Goal: Information Seeking & Learning: Learn about a topic

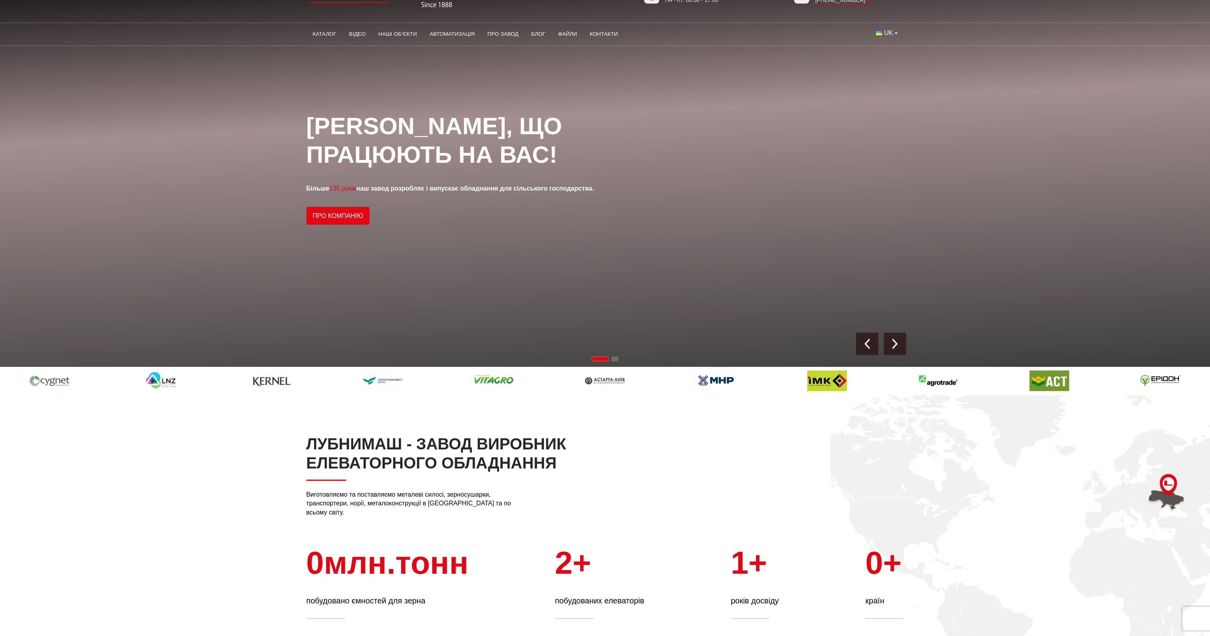
scroll to position [198, 0]
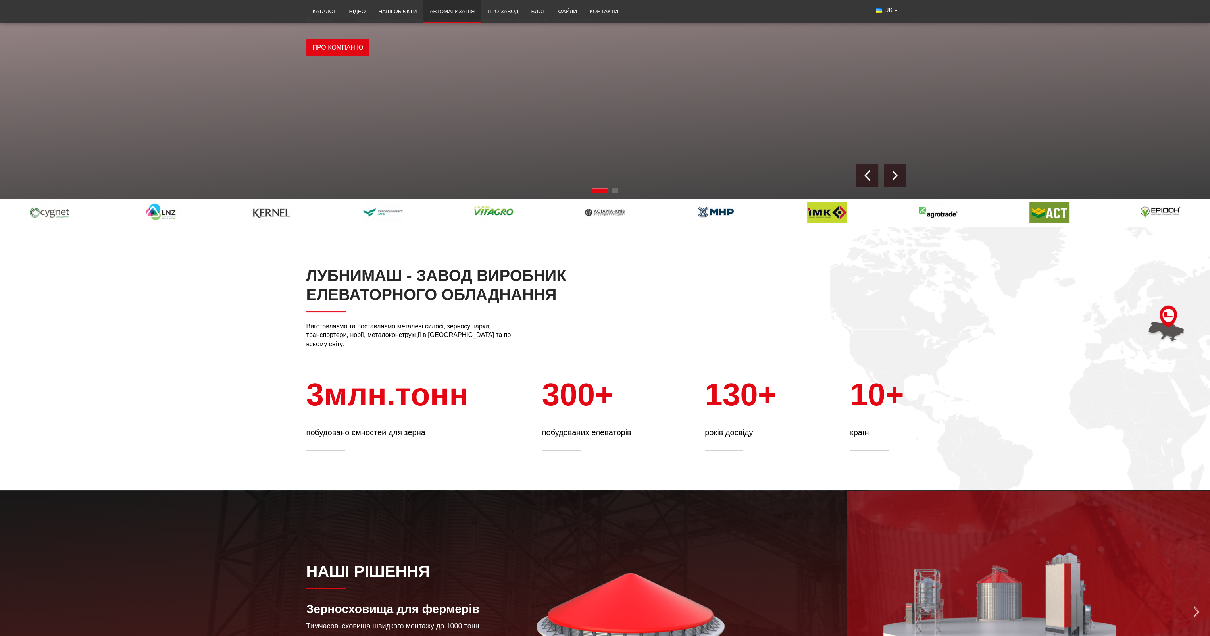
click at [460, 13] on link "Автоматизація" at bounding box center [452, 11] width 58 height 17
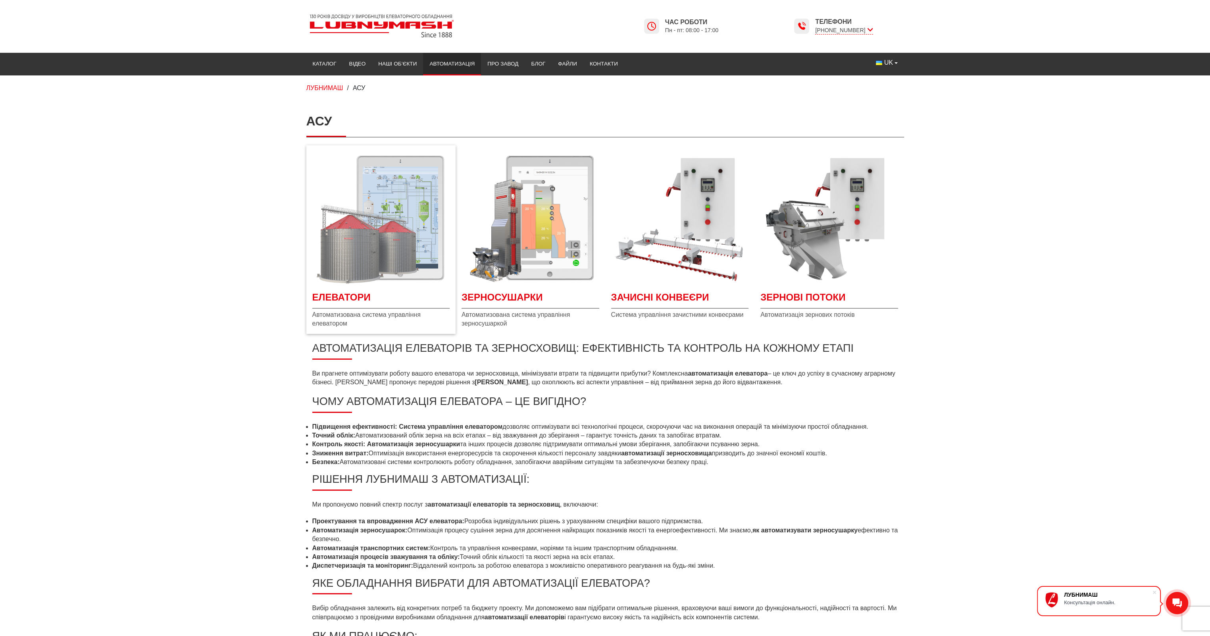
click at [385, 259] on img "Детальніше Елеватори" at bounding box center [381, 218] width 138 height 138
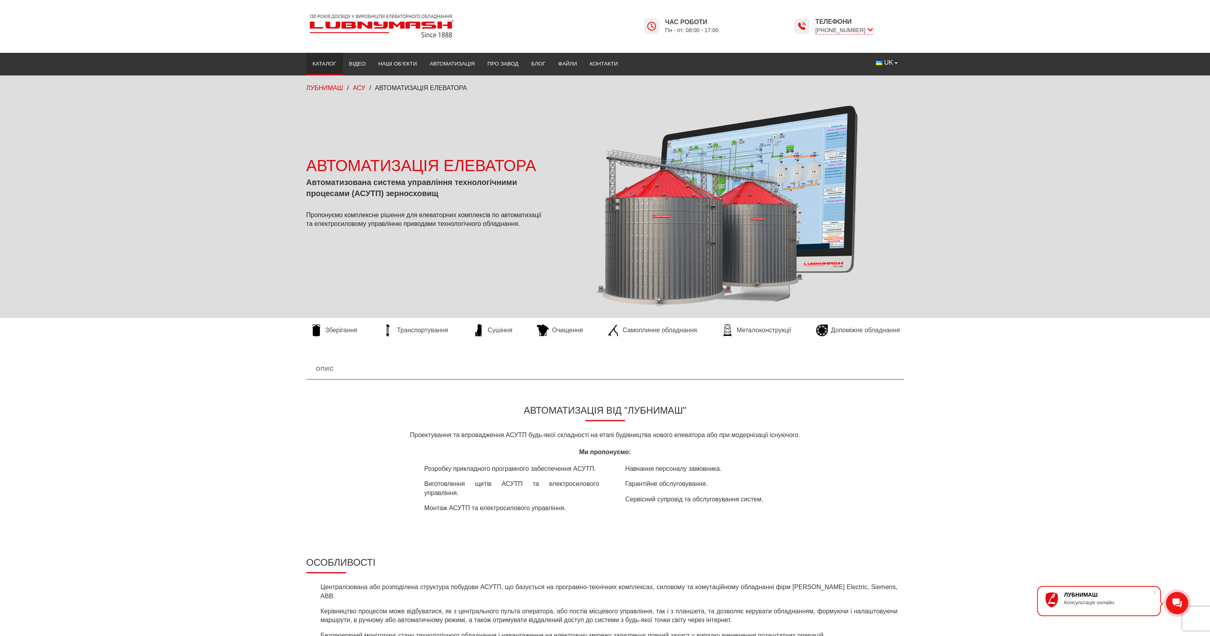
click at [317, 63] on link "Каталог" at bounding box center [324, 63] width 37 height 17
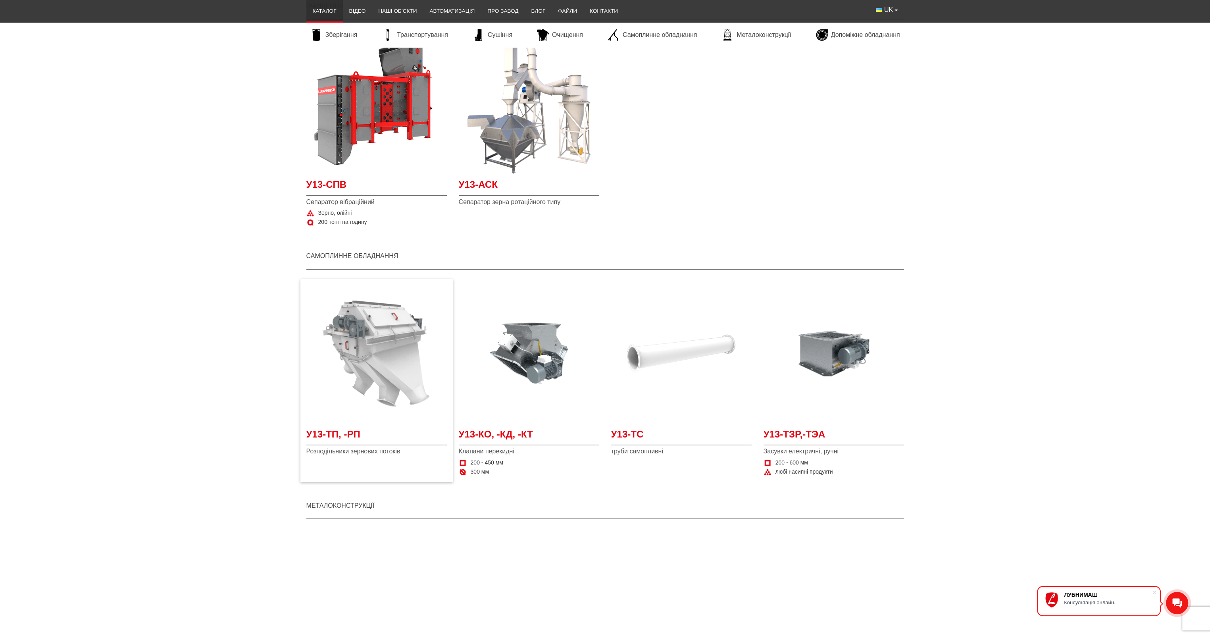
scroll to position [1389, 0]
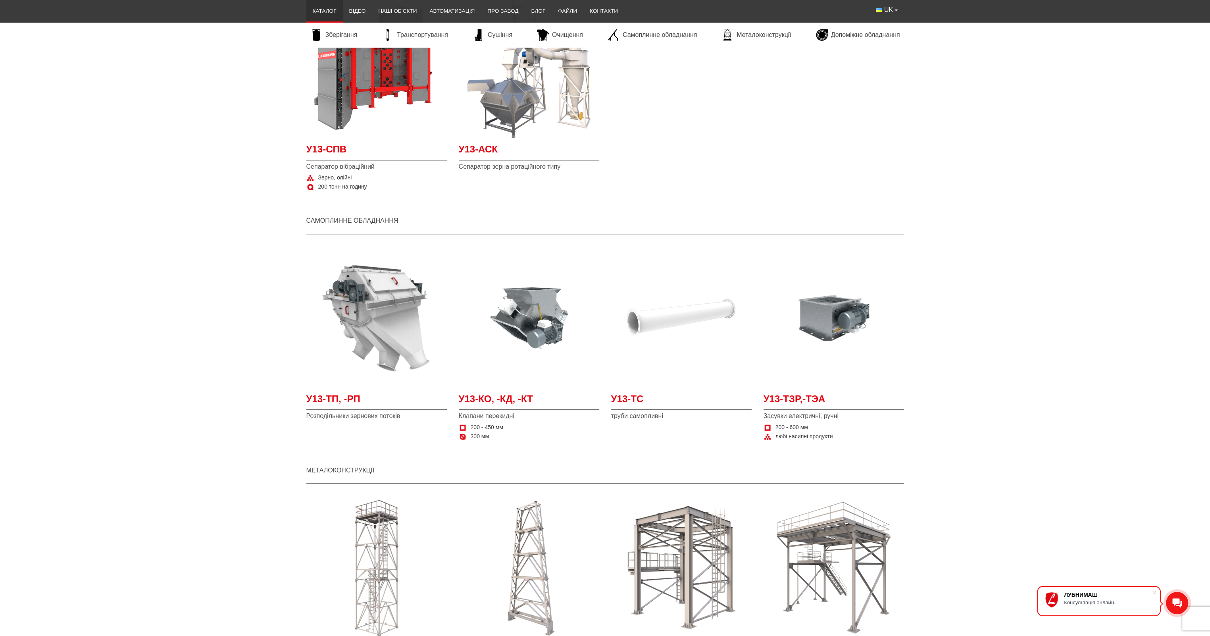
click at [191, 351] on section "У13-ТП, -РП Розподільники зернових потоків У13-КО, -КД, -КТ Клапани перекидні 2…" at bounding box center [605, 349] width 1210 height 211
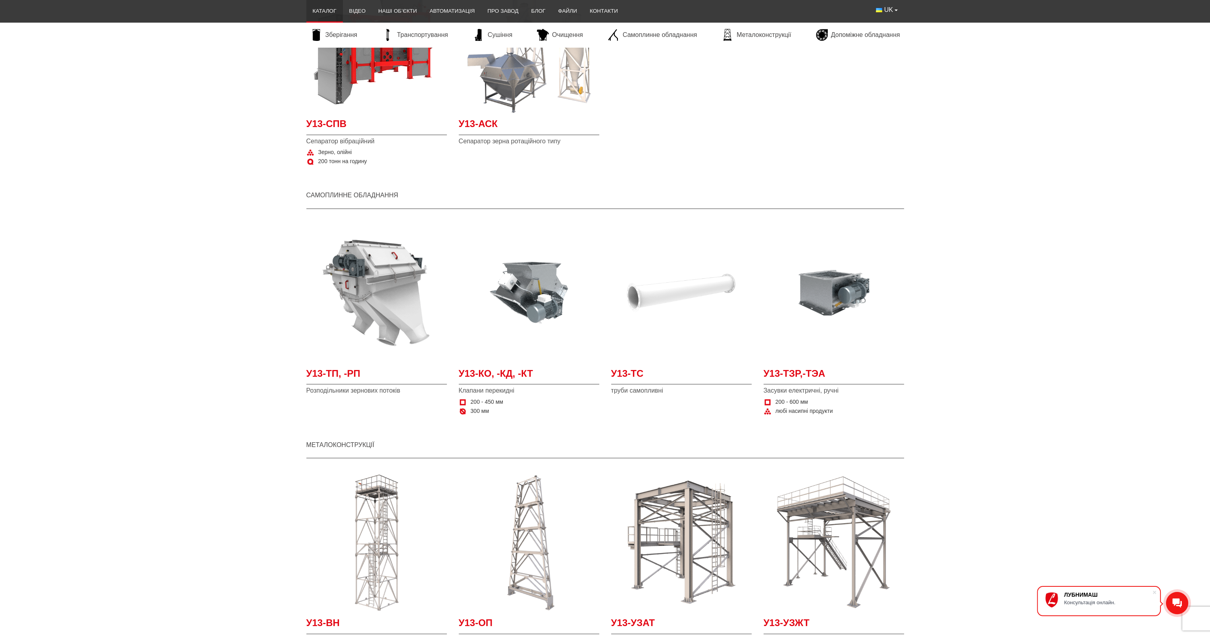
scroll to position [1429, 0]
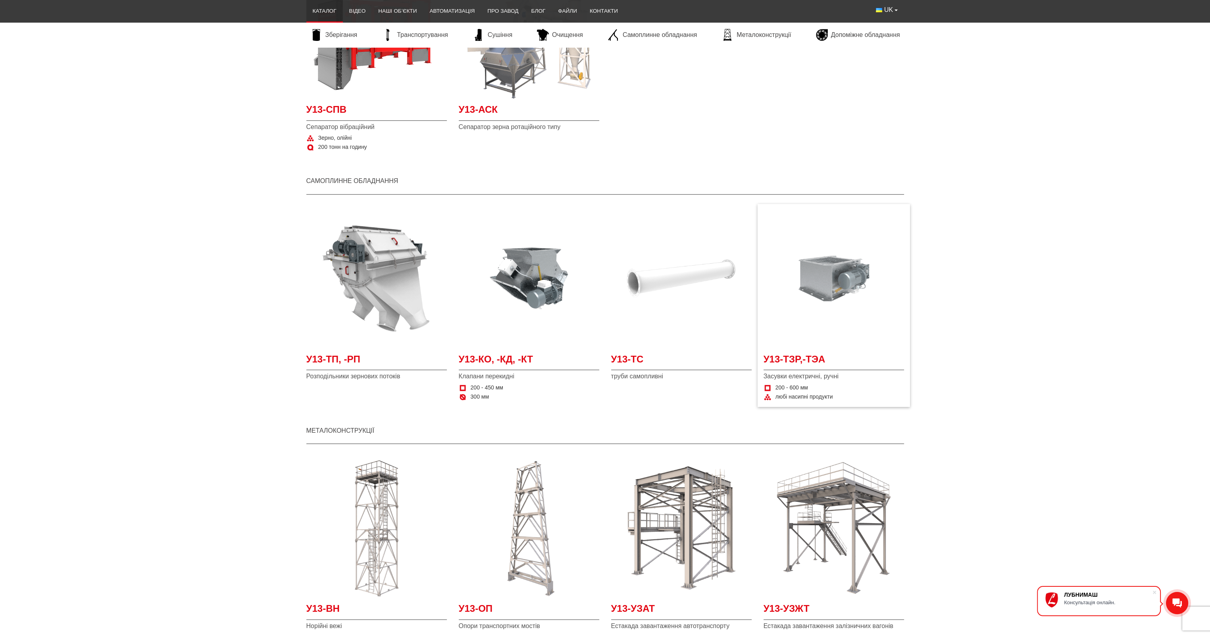
click at [818, 307] on img "Детальніше У13-ТЗР,-ТЭА" at bounding box center [834, 278] width 141 height 141
click at [539, 290] on img "Детальніше У13-КО, -КД, -КТ" at bounding box center [529, 278] width 141 height 141
click at [827, 276] on img "Детальніше У13-ТЗР,-ТЭА" at bounding box center [834, 278] width 141 height 141
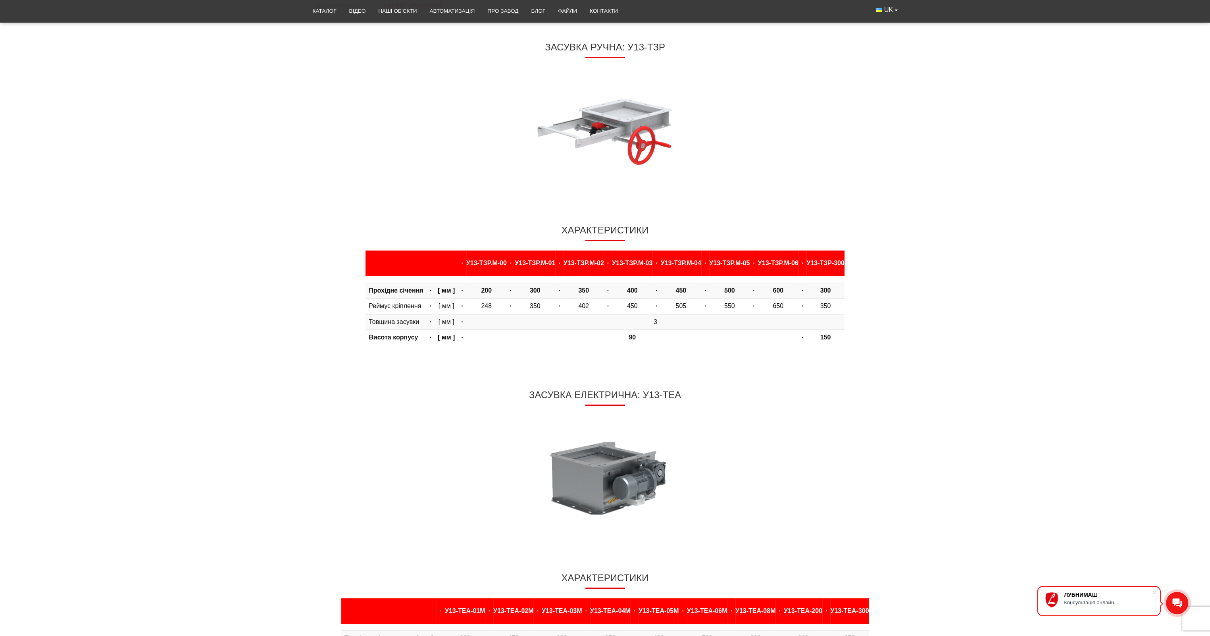
scroll to position [516, 0]
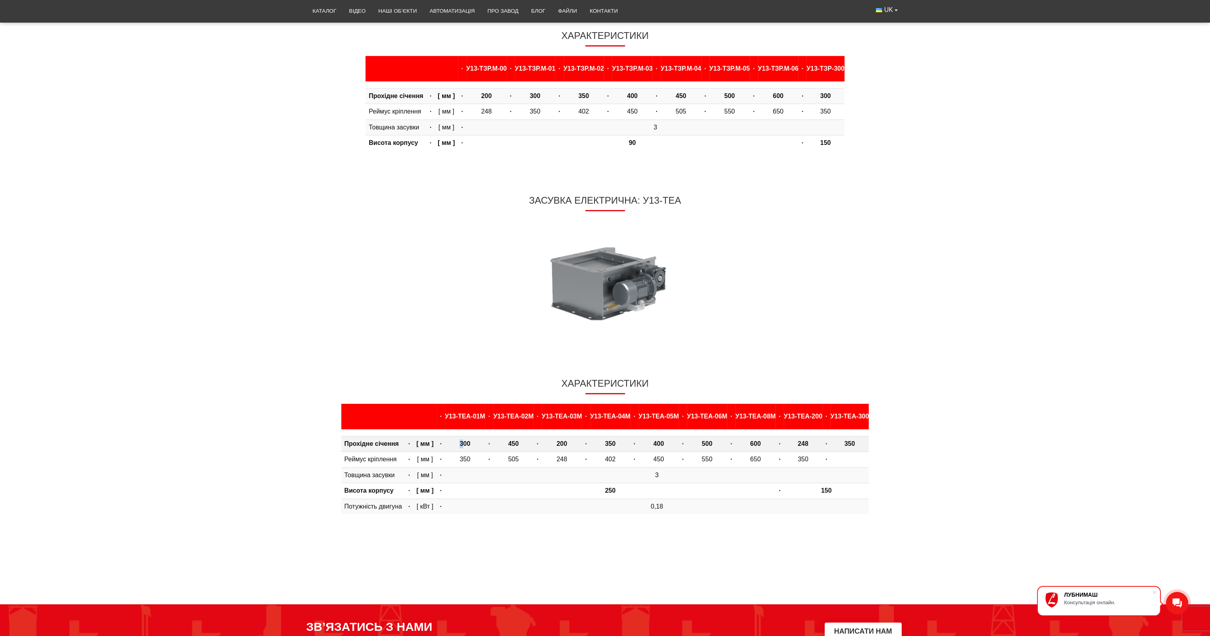
drag, startPoint x: 441, startPoint y: 445, endPoint x: 424, endPoint y: 445, distance: 17.1
click at [445, 445] on td "300" at bounding box center [465, 443] width 40 height 15
click at [460, 445] on b "300" at bounding box center [465, 443] width 11 height 7
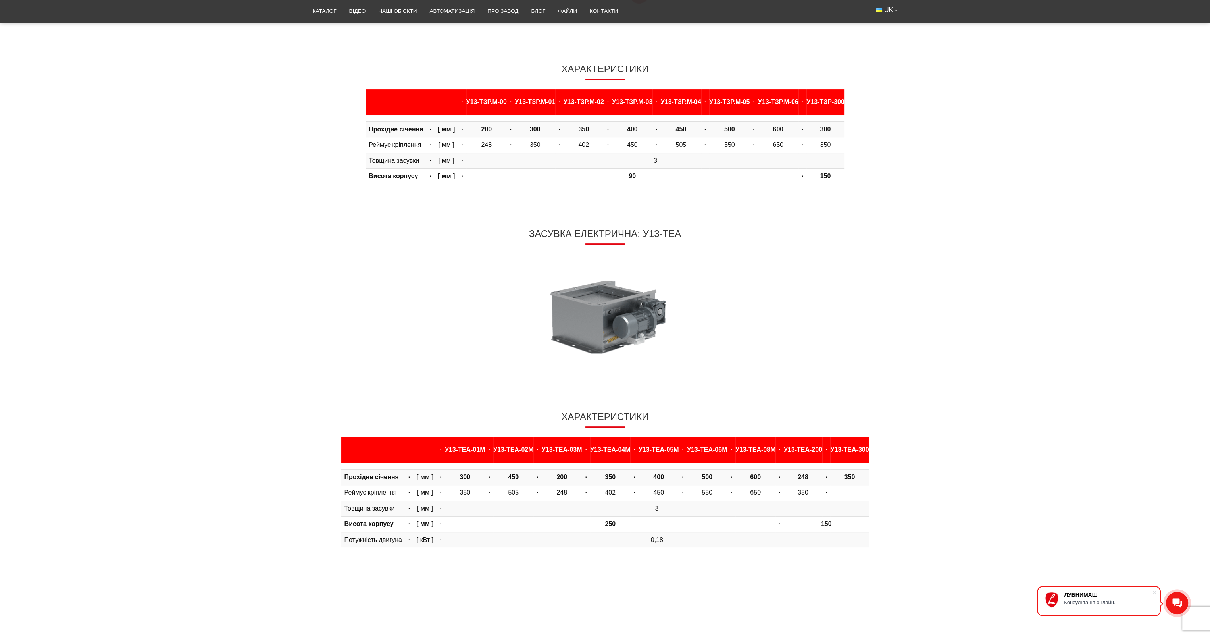
scroll to position [420, 0]
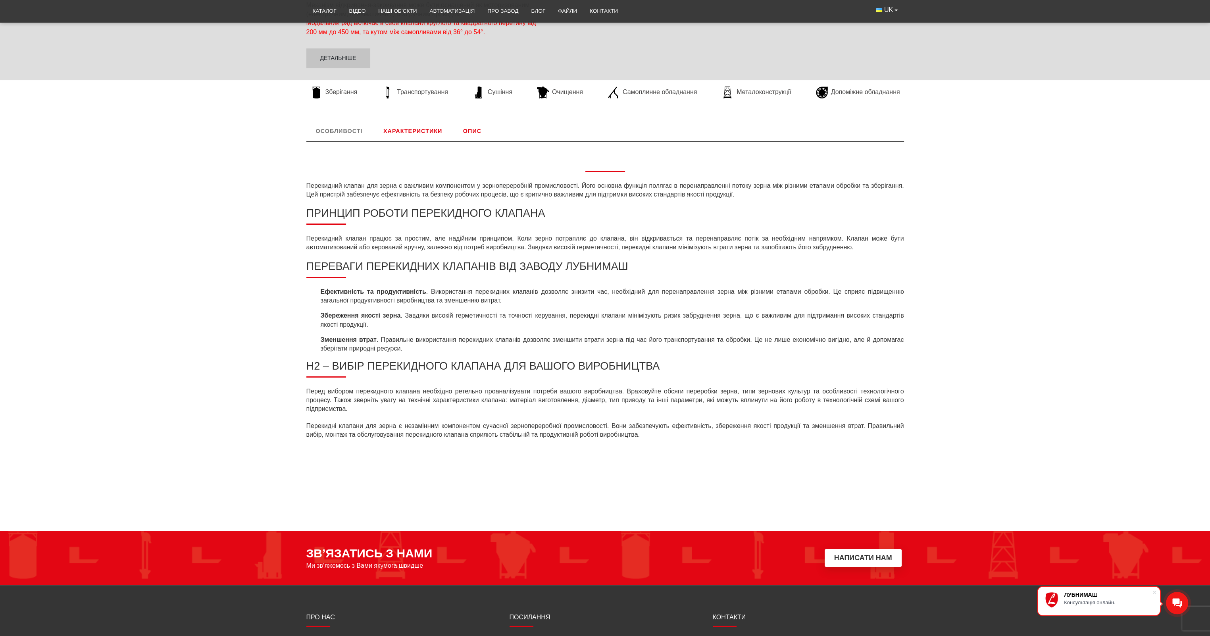
scroll to position [238, 0]
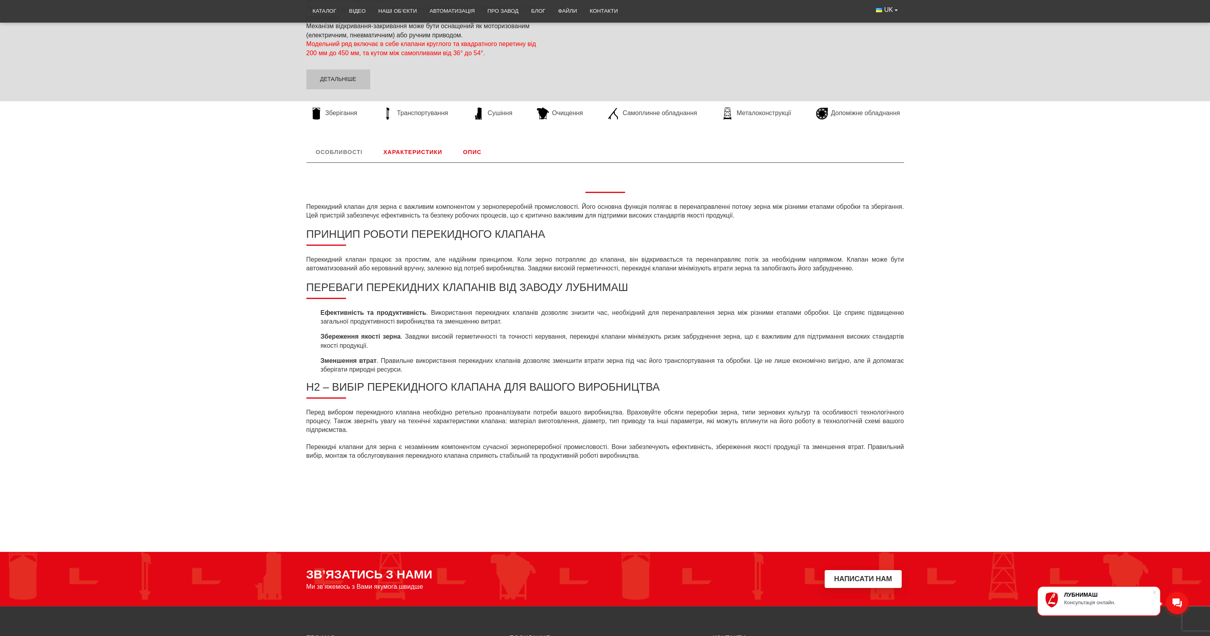
click at [431, 144] on link "Характеристики" at bounding box center [413, 152] width 78 height 21
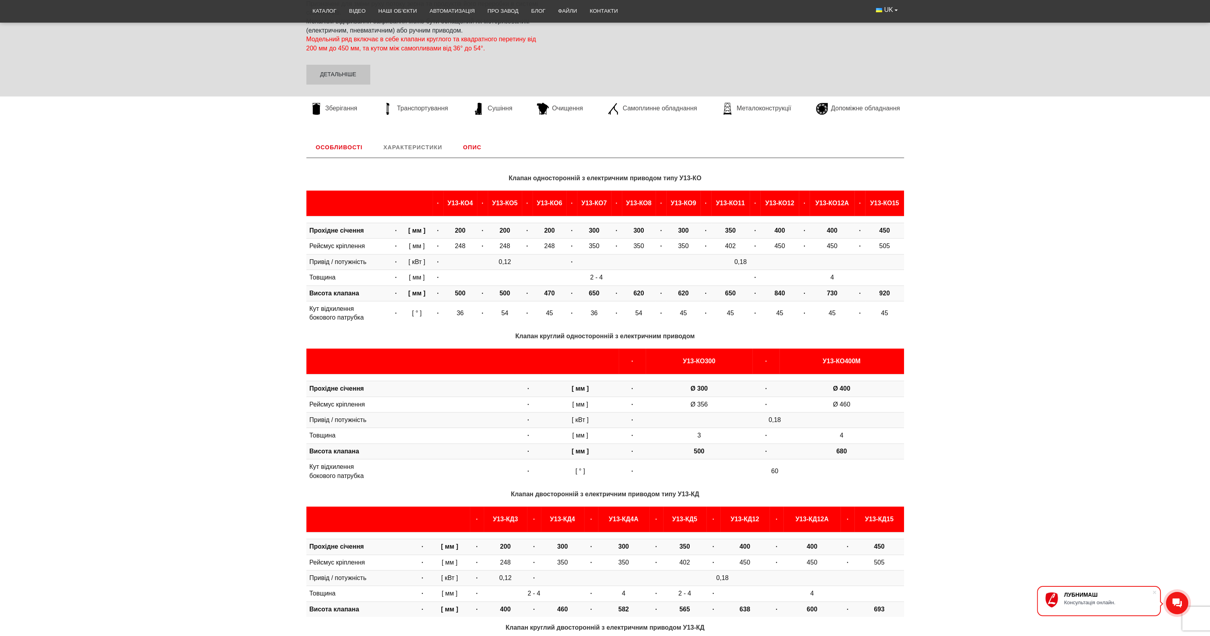
scroll to position [153, 0]
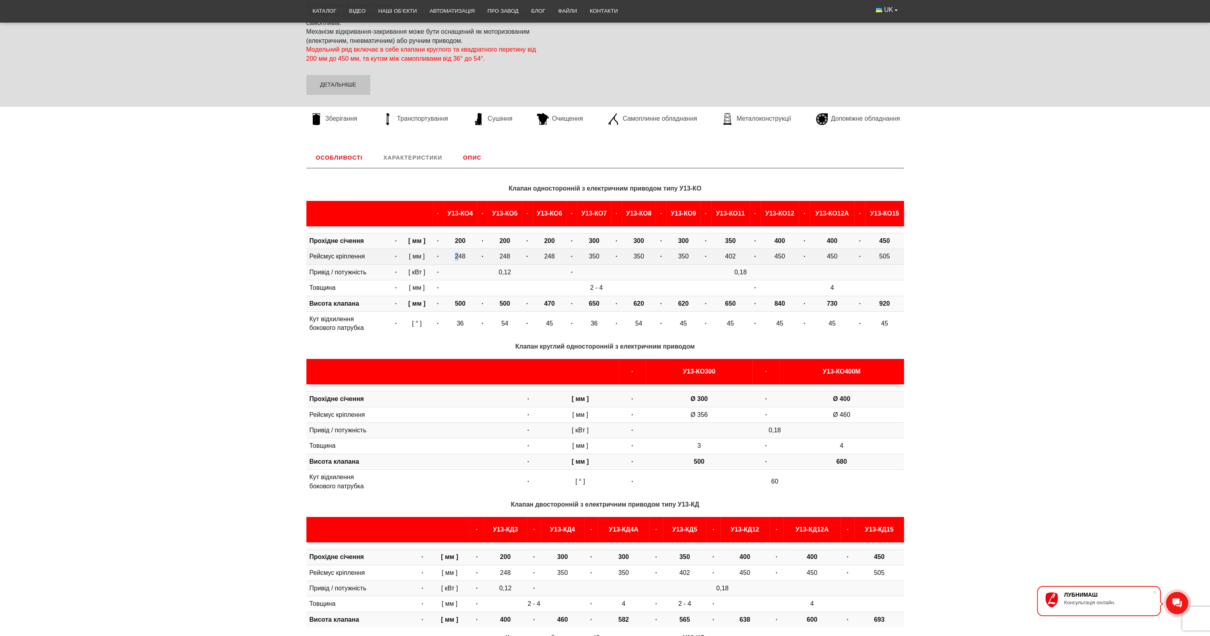
drag, startPoint x: 442, startPoint y: 258, endPoint x: 448, endPoint y: 257, distance: 6.0
click at [448, 257] on td "248" at bounding box center [460, 256] width 34 height 15
drag, startPoint x: 448, startPoint y: 257, endPoint x: 451, endPoint y: 265, distance: 8.0
click at [451, 265] on td "0,12" at bounding box center [504, 271] width 123 height 15
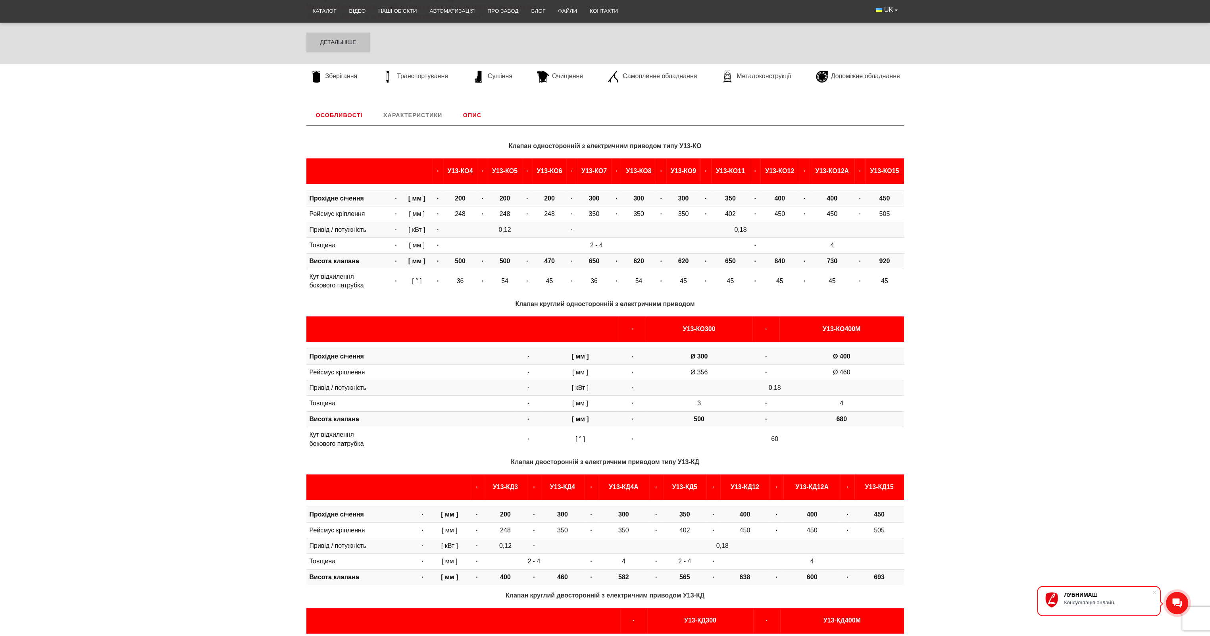
scroll to position [92, 0]
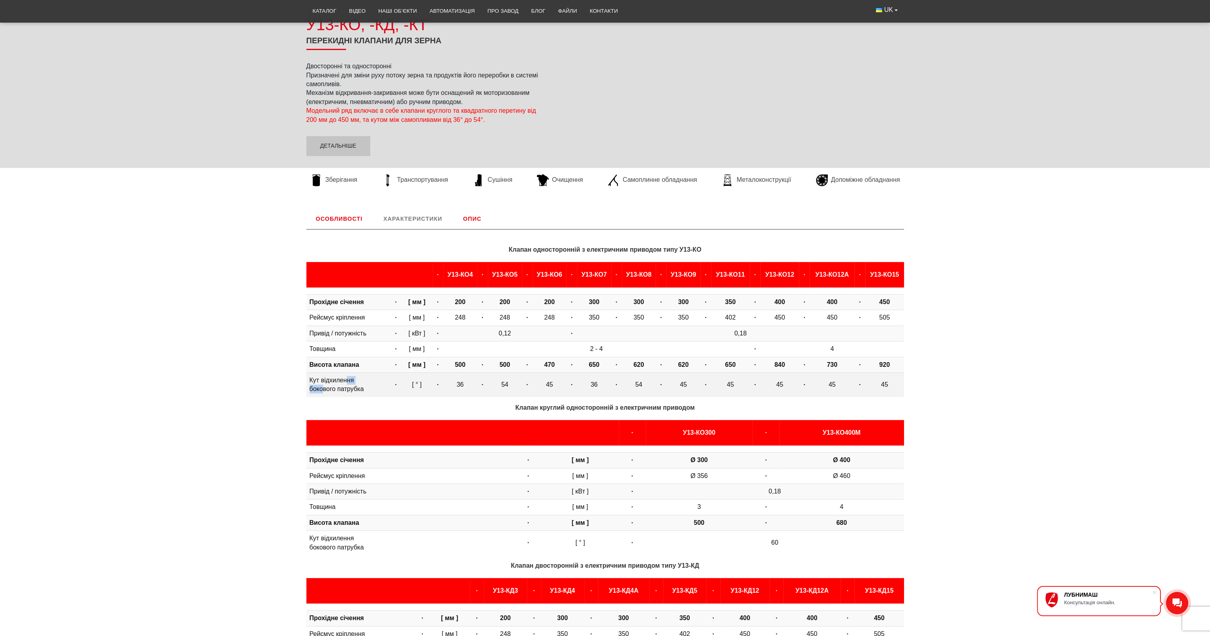
drag, startPoint x: 321, startPoint y: 390, endPoint x: 347, endPoint y: 379, distance: 27.9
click at [347, 379] on td "Кут відхилення бокового патрубка" at bounding box center [348, 385] width 84 height 24
drag, startPoint x: 450, startPoint y: 386, endPoint x: 445, endPoint y: 394, distance: 9.5
click at [450, 387] on td "36" at bounding box center [460, 385] width 34 height 24
click at [456, 369] on td "500" at bounding box center [460, 364] width 34 height 15
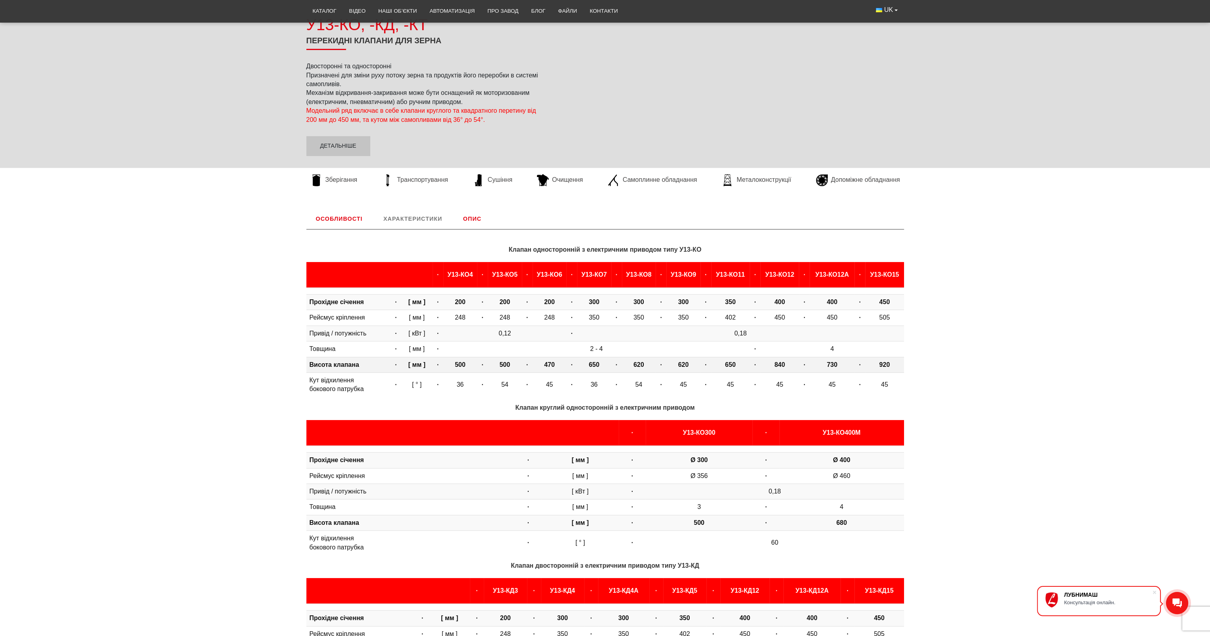
click at [455, 363] on b "500" at bounding box center [460, 364] width 11 height 7
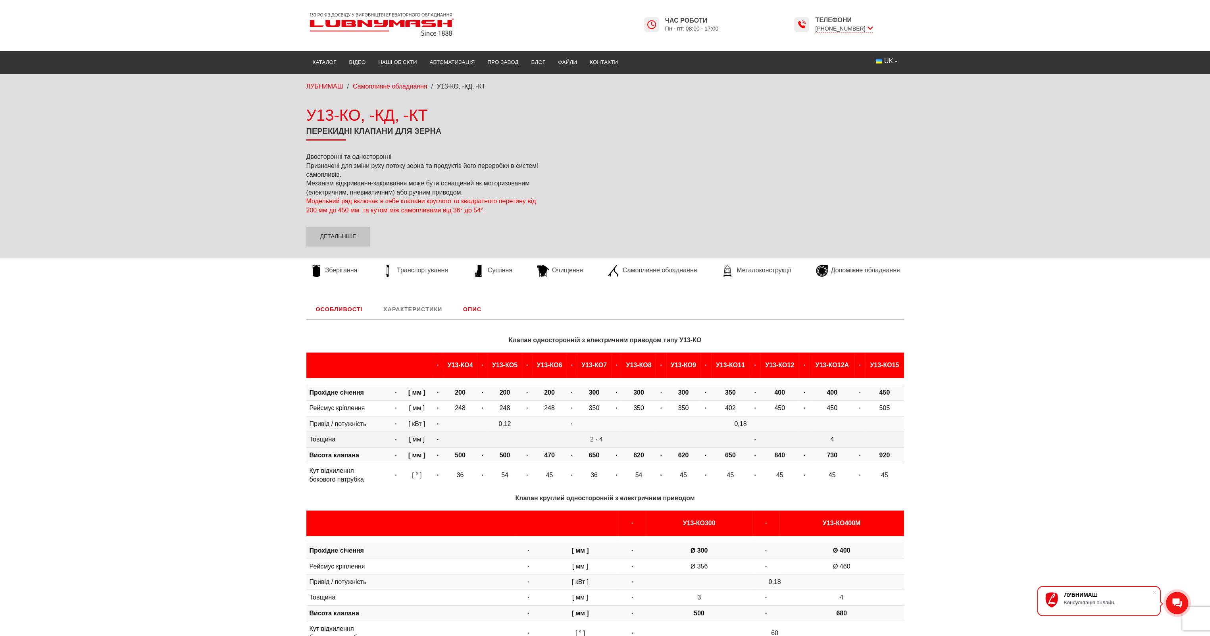
scroll to position [0, 0]
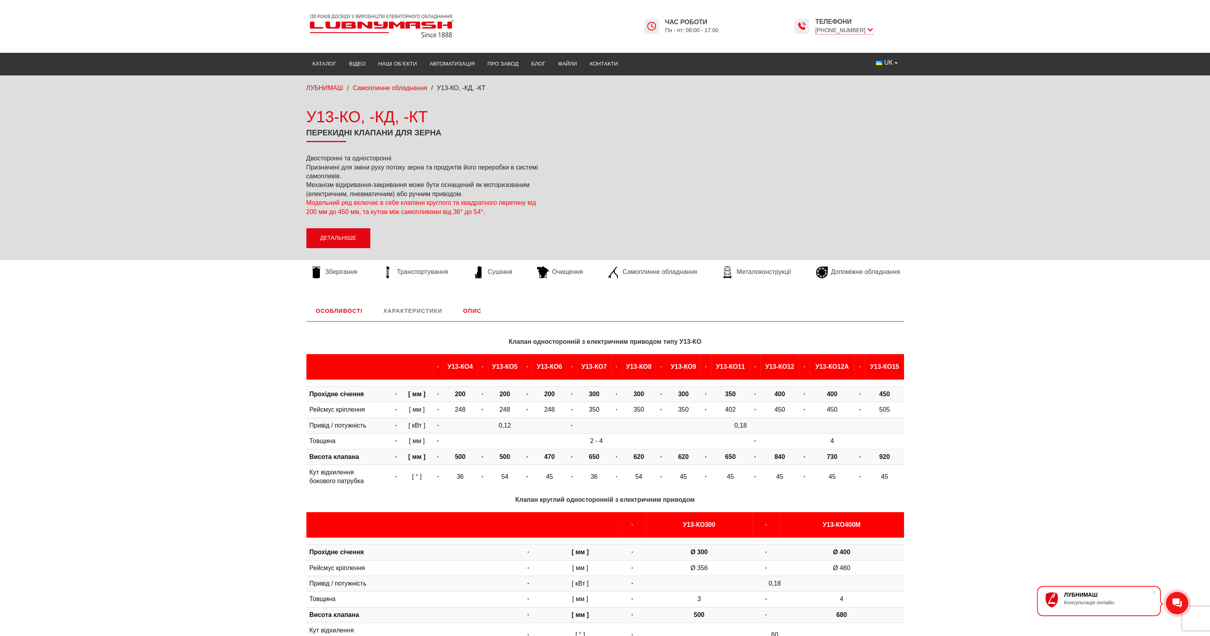
click at [349, 233] on link "Детальніше" at bounding box center [338, 238] width 64 height 20
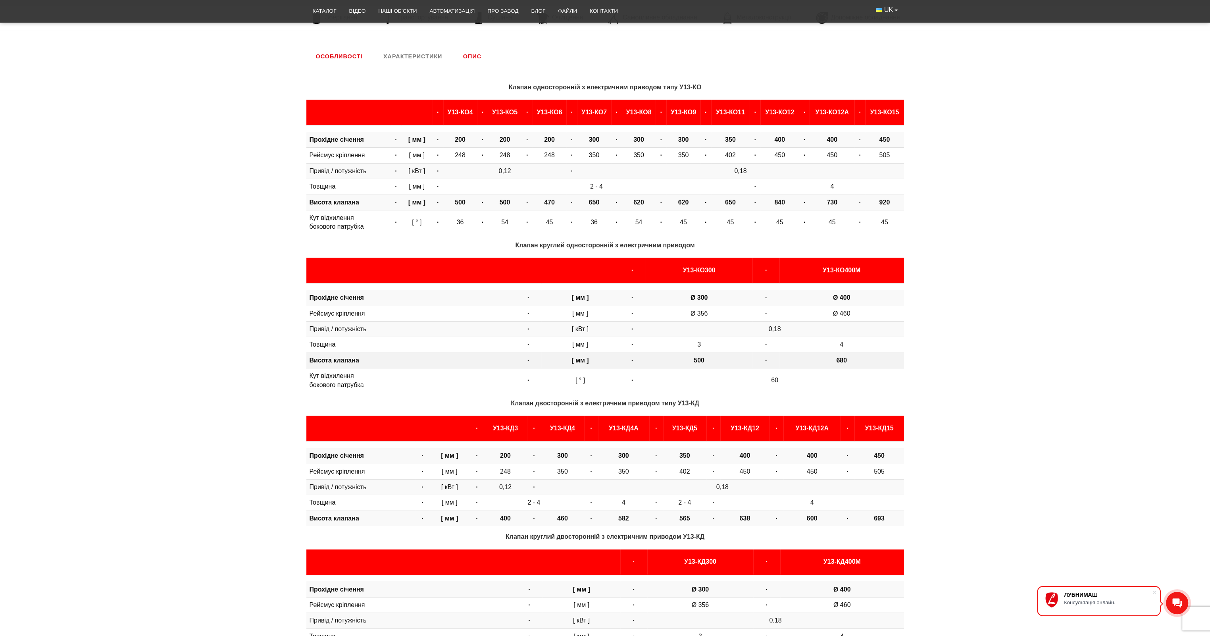
scroll to position [272, 0]
